Goal: Navigation & Orientation: Find specific page/section

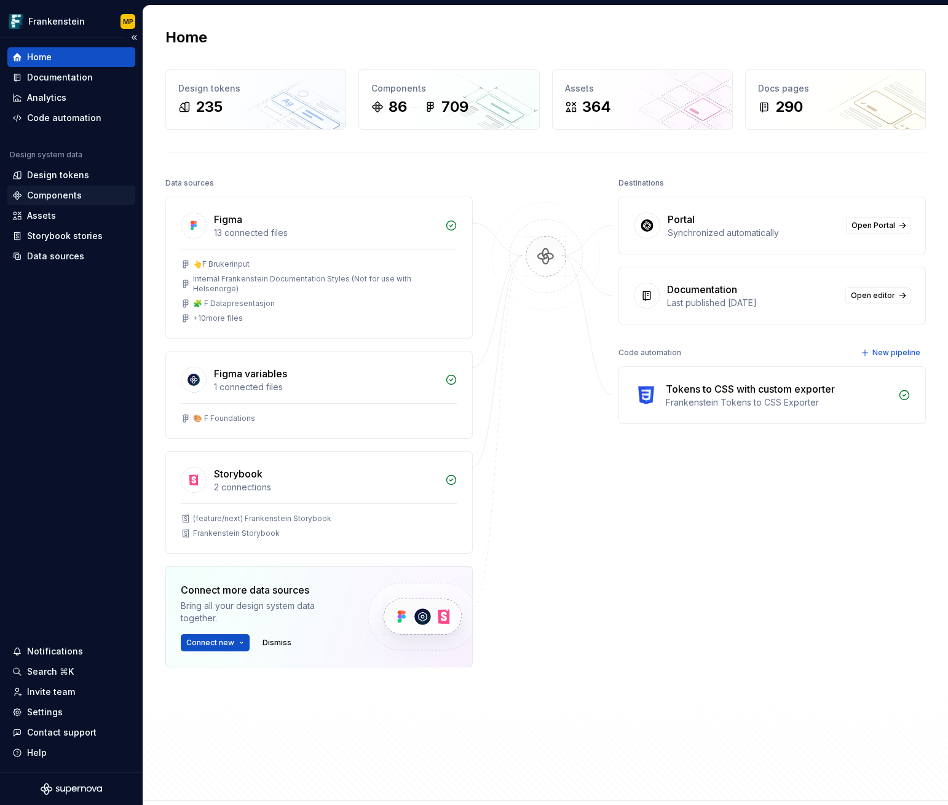
click at [69, 192] on div "Components" at bounding box center [54, 195] width 55 height 12
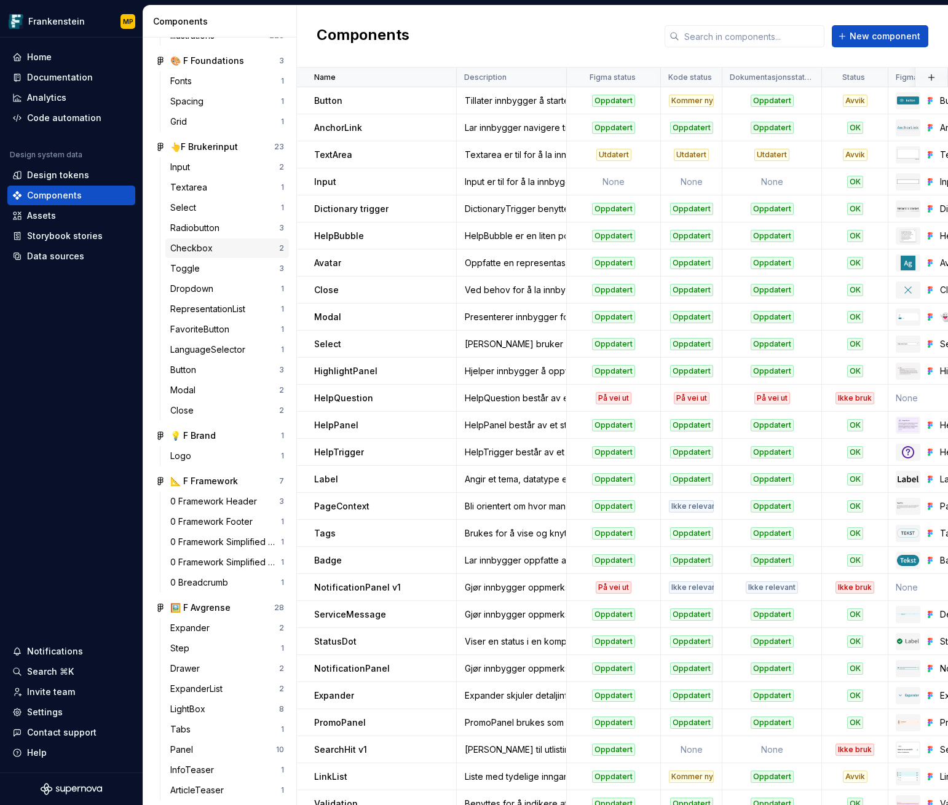
scroll to position [251, 0]
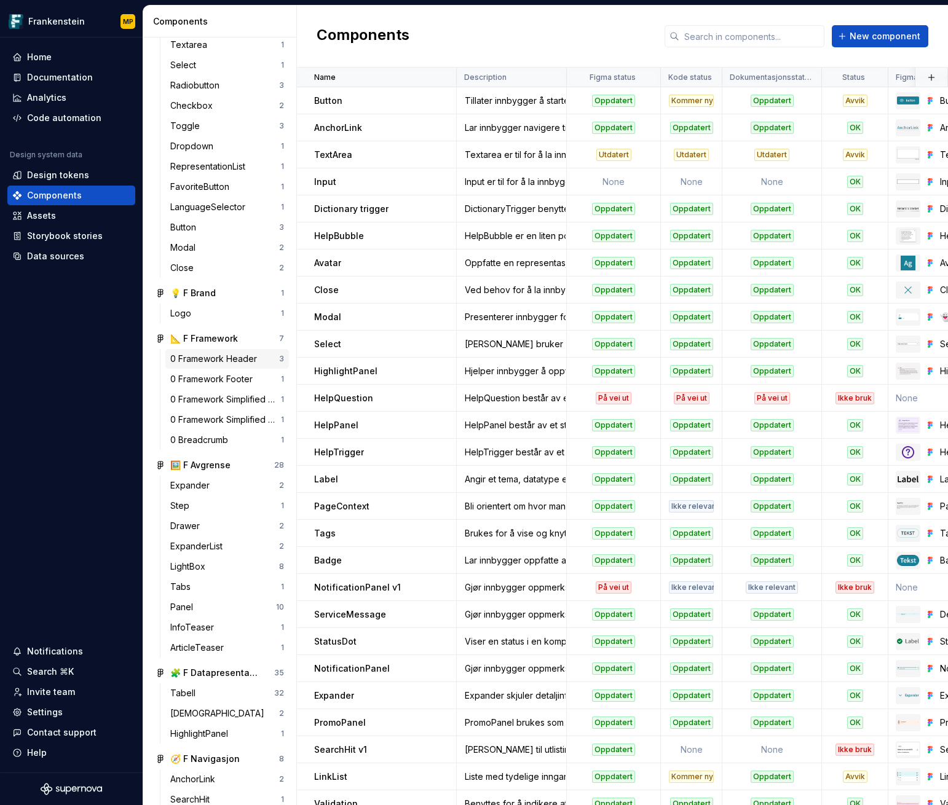
click at [242, 358] on div "0 Framework Header" at bounding box center [216, 359] width 92 height 12
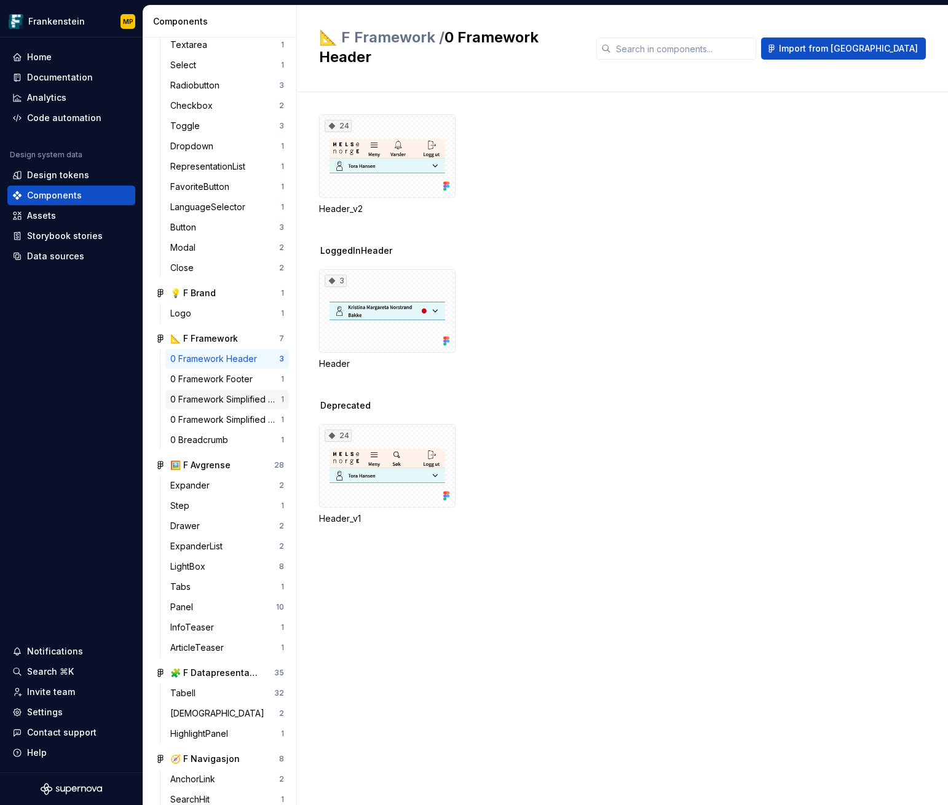
click at [221, 400] on div "0 Framework Simplified Header" at bounding box center [225, 400] width 111 height 12
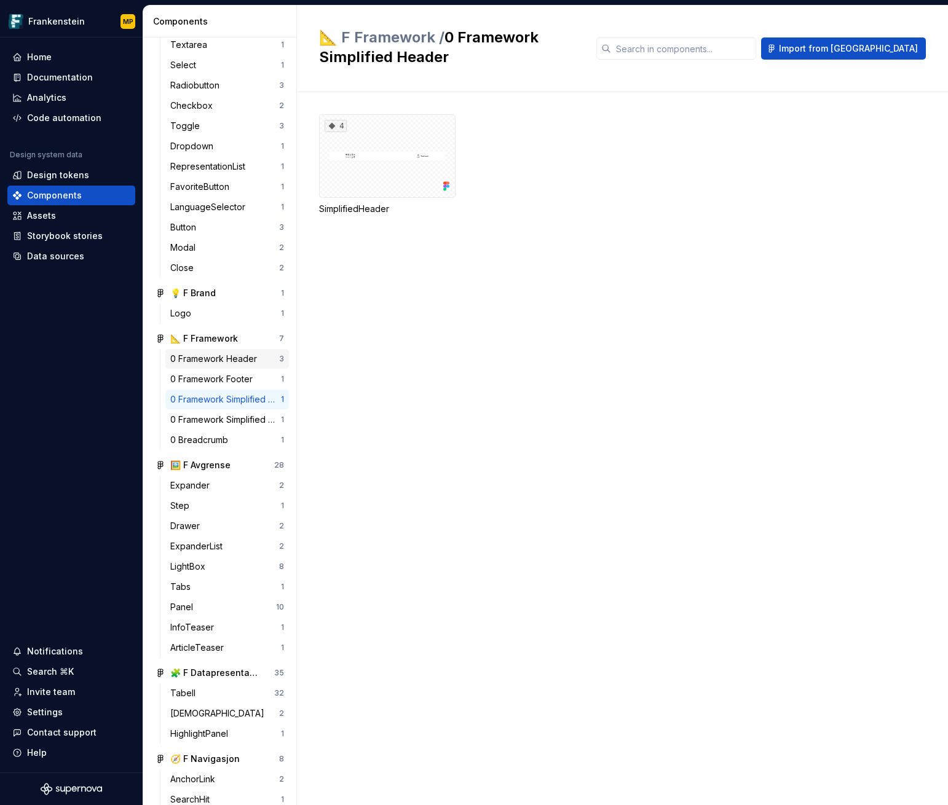
click at [218, 357] on div "0 Framework Header" at bounding box center [216, 359] width 92 height 12
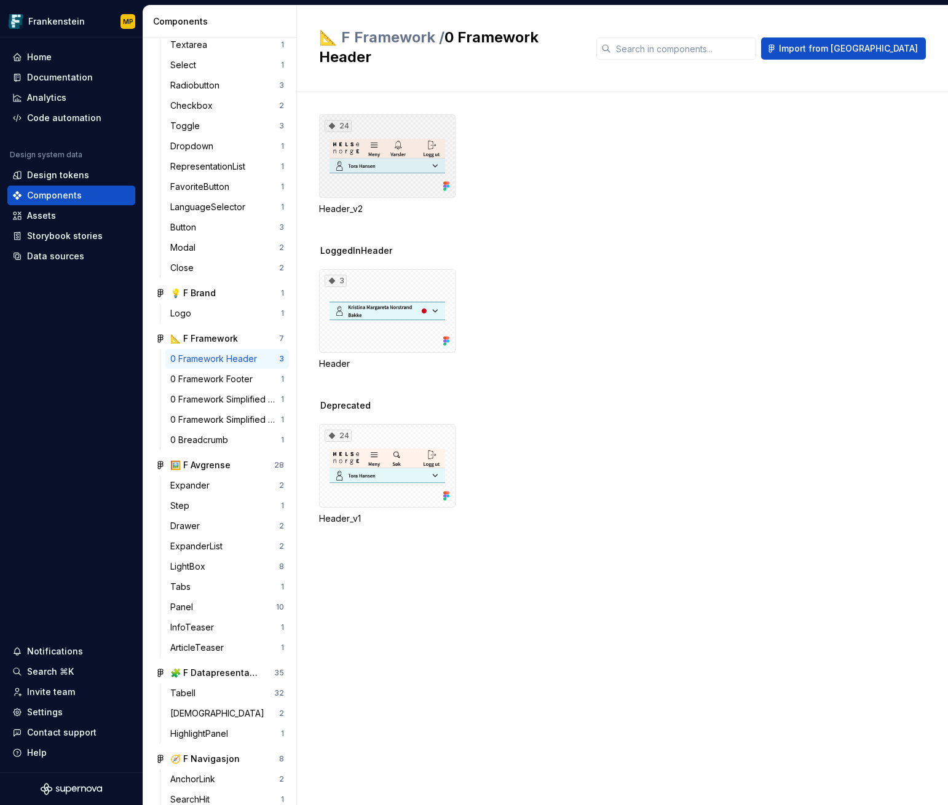
click at [405, 154] on div "24" at bounding box center [387, 156] width 137 height 84
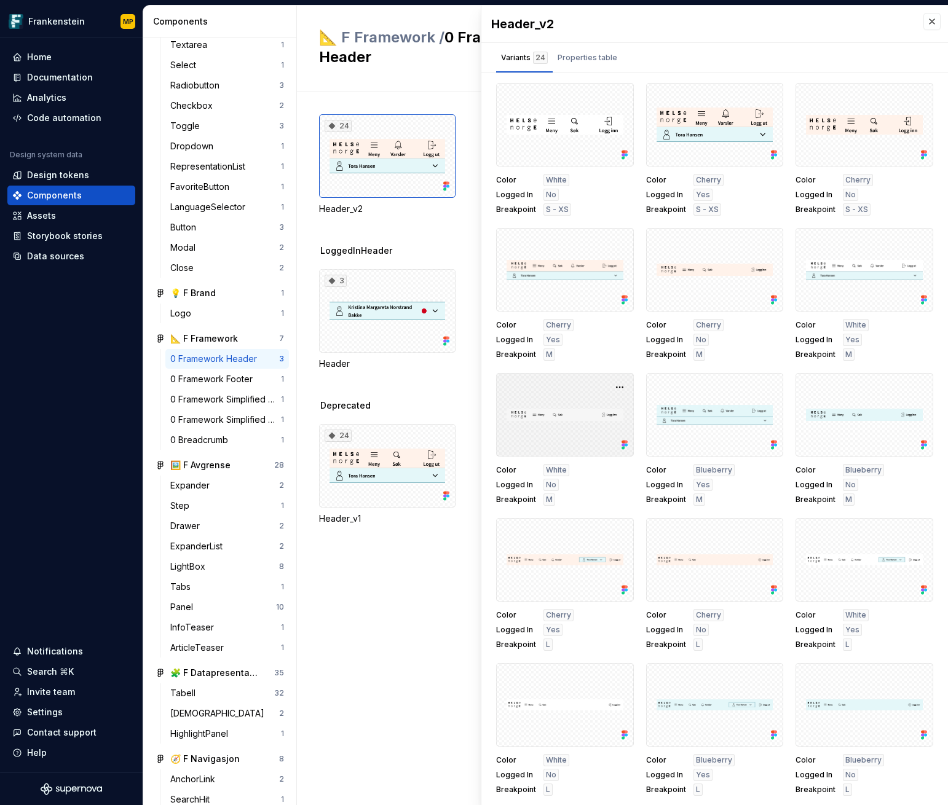
scroll to position [430, 0]
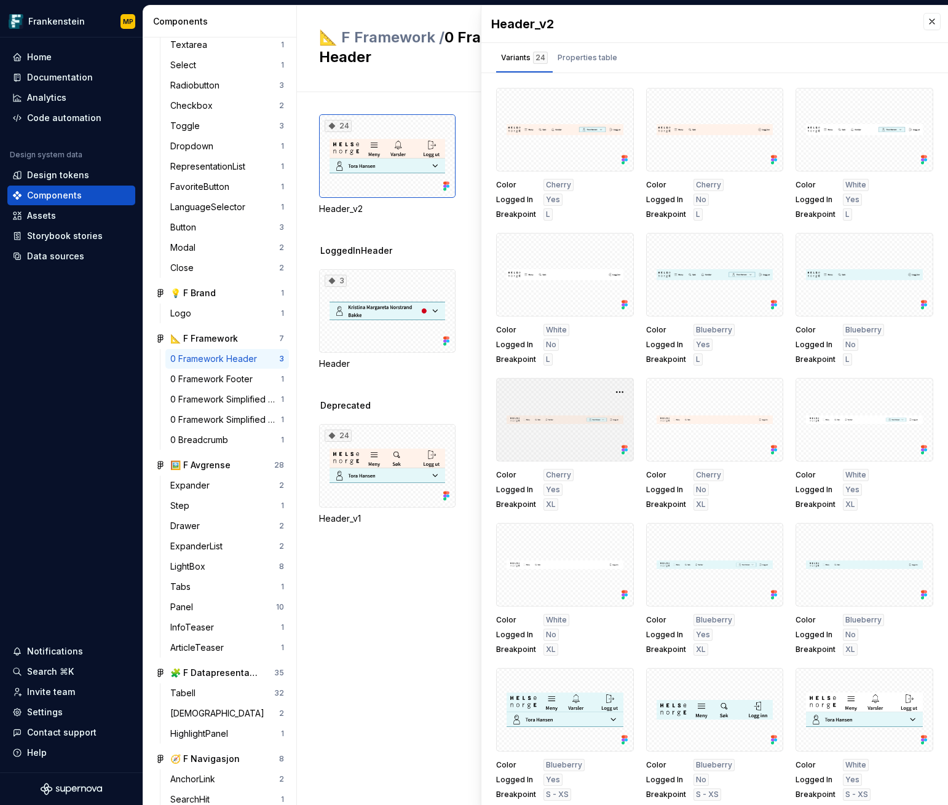
click at [571, 440] on div at bounding box center [565, 420] width 138 height 84
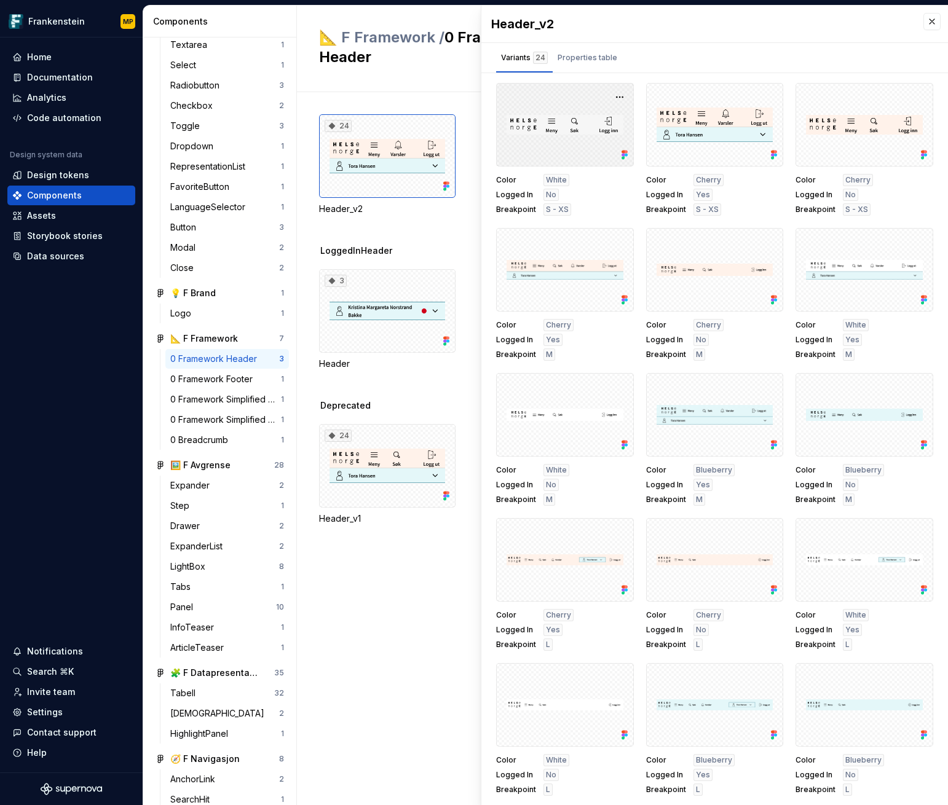
click at [549, 152] on div at bounding box center [565, 125] width 138 height 84
click at [926, 22] on button "button" at bounding box center [932, 21] width 17 height 17
